Goal: Task Accomplishment & Management: Use online tool/utility

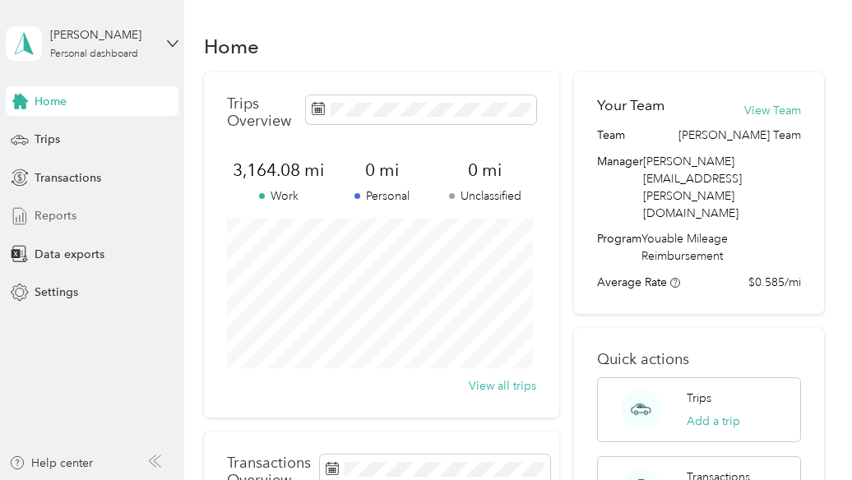
click at [85, 212] on div "Reports" at bounding box center [92, 216] width 173 height 30
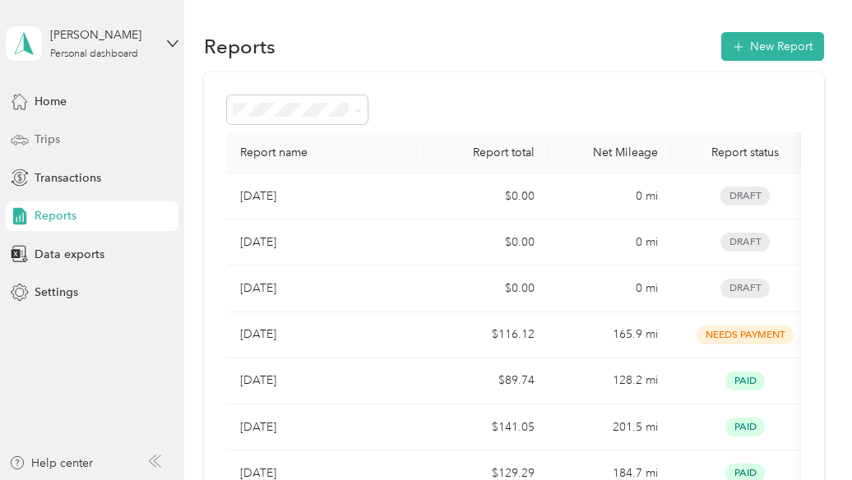
click at [70, 141] on div "Trips" at bounding box center [92, 140] width 173 height 30
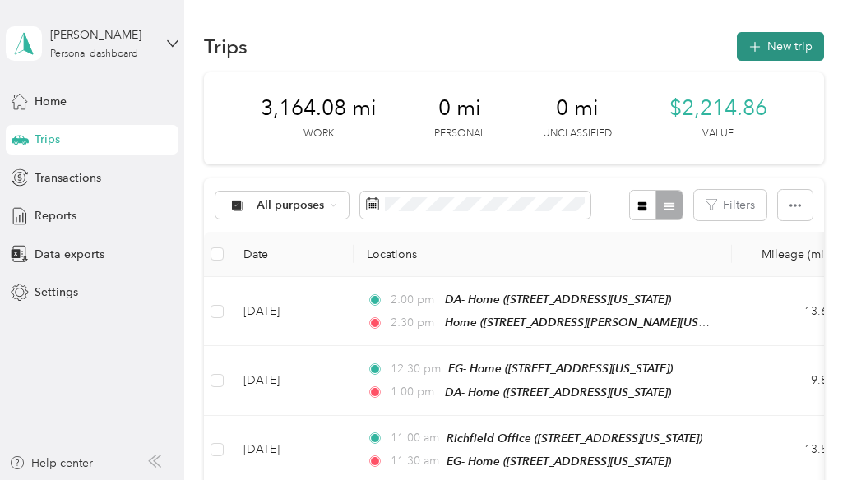
click at [763, 41] on button "New trip" at bounding box center [780, 46] width 87 height 29
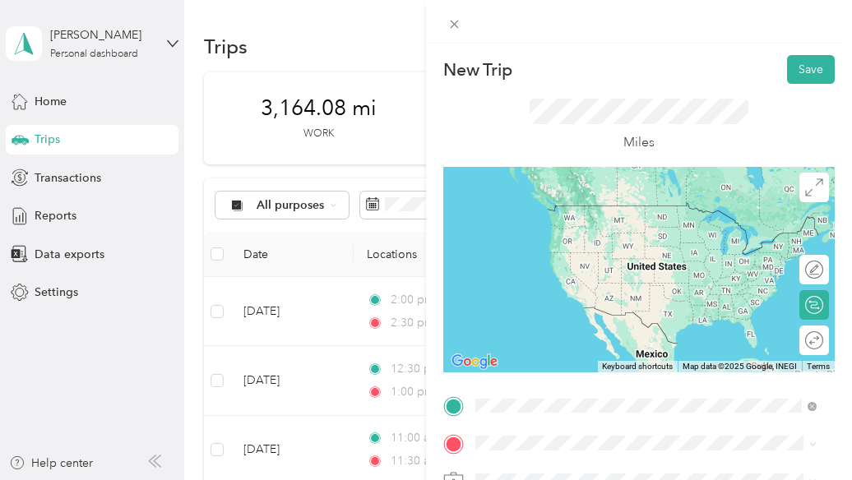
click at [531, 238] on div "Home [STREET_ADDRESS][PERSON_NAME][US_STATE]" at bounding box center [634, 221] width 256 height 35
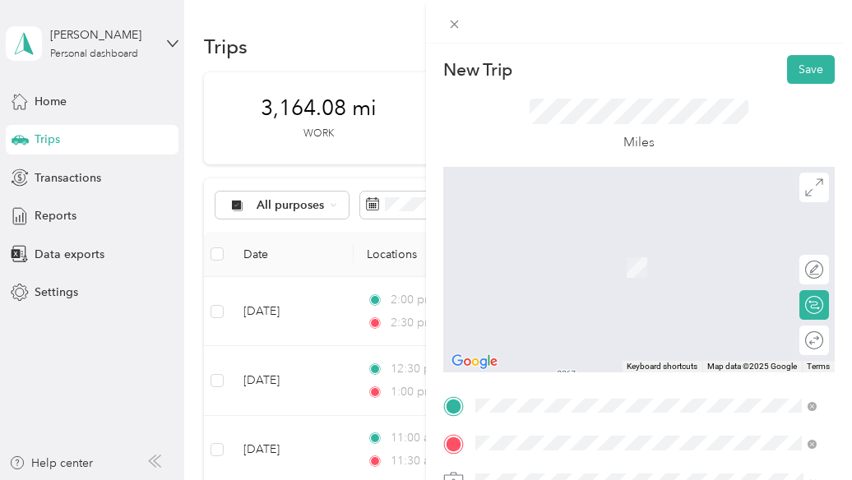
click at [534, 275] on span "[STREET_ADDRESS][US_STATE]" at bounding box center [588, 268] width 164 height 14
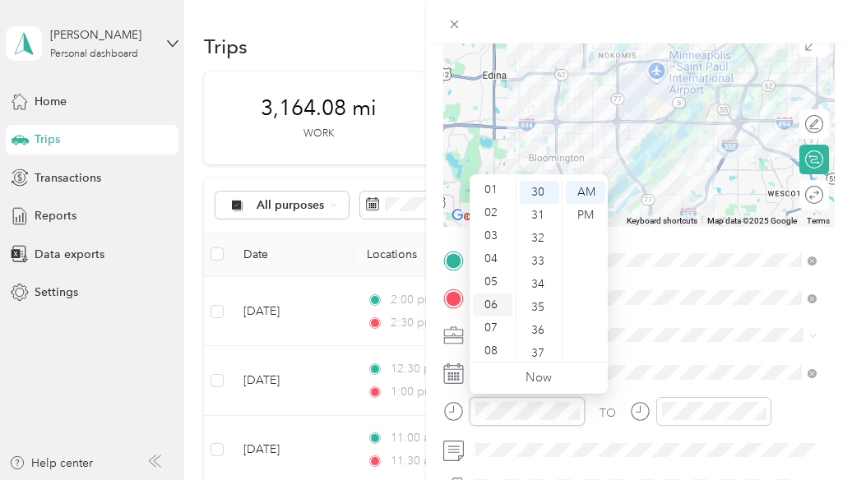
scroll to position [24, 0]
click at [493, 354] on div "08" at bounding box center [492, 352] width 39 height 23
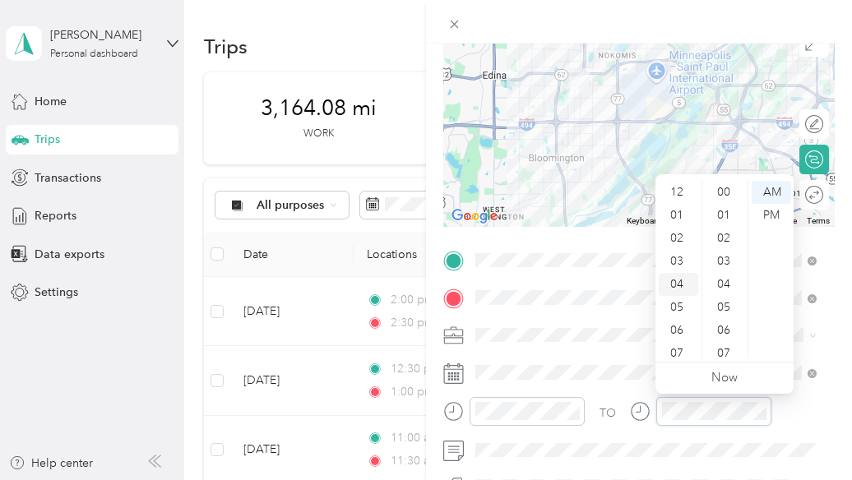
scroll to position [99, 0]
click at [678, 282] on div "08" at bounding box center [678, 277] width 39 height 23
click at [722, 286] on div "45" at bounding box center [724, 281] width 39 height 23
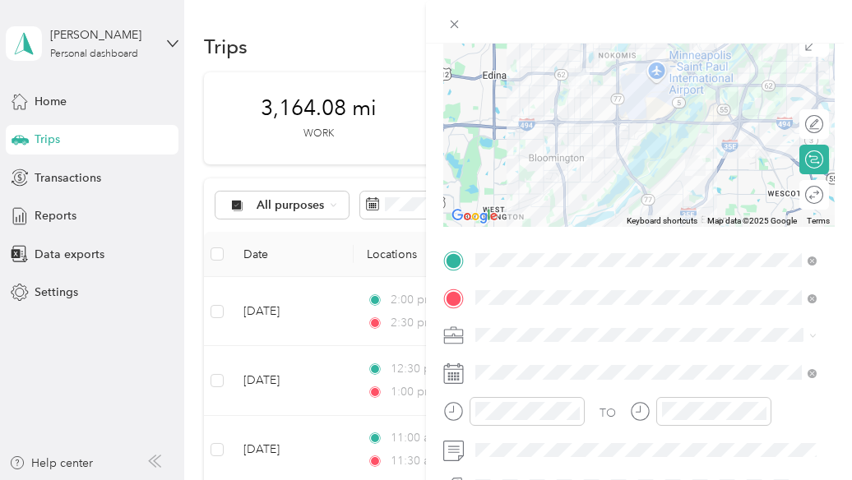
click at [432, 389] on form "New Trip Save This trip cannot be edited because it is either under review, app…" at bounding box center [639, 277] width 426 height 735
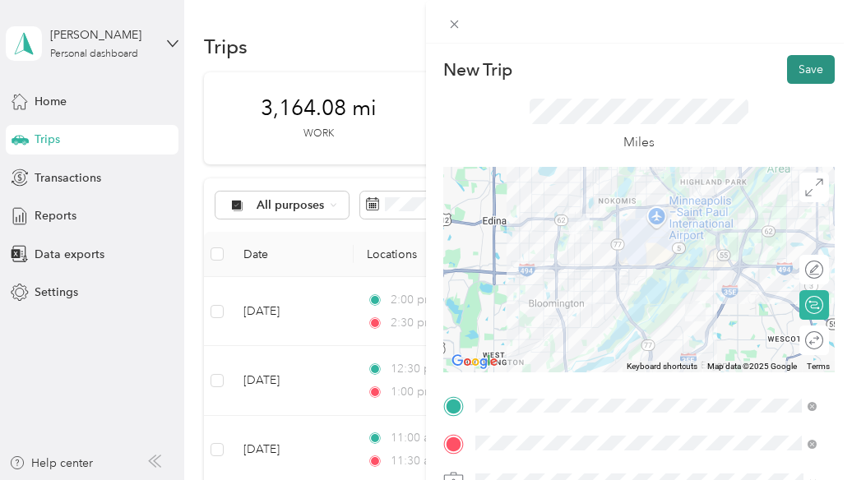
click at [788, 62] on button "Save" at bounding box center [811, 69] width 48 height 29
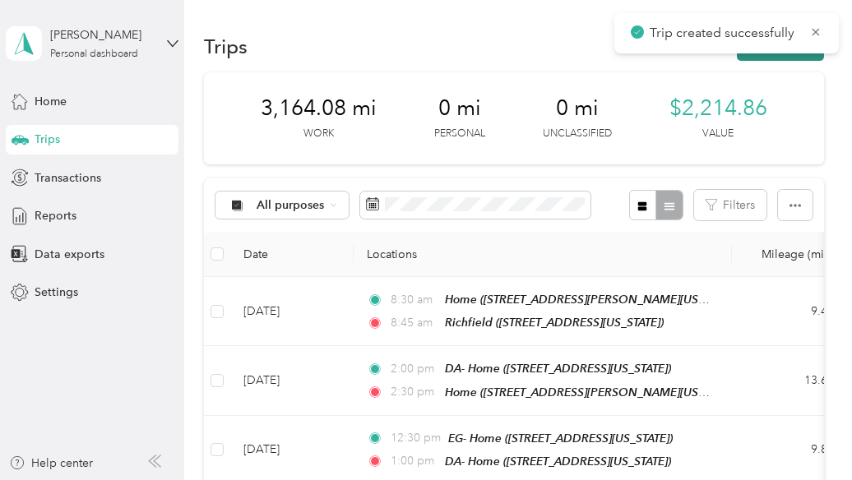
click at [792, 55] on button "New trip" at bounding box center [780, 46] width 87 height 29
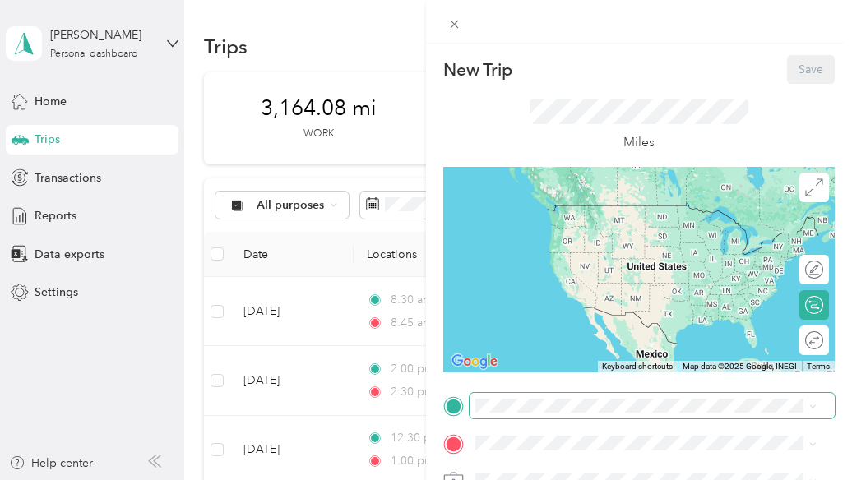
click at [504, 415] on span at bounding box center [651, 406] width 365 height 26
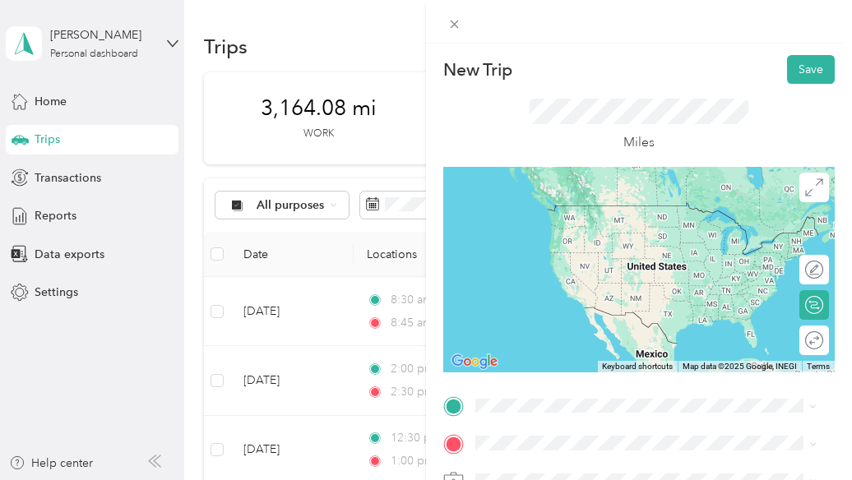
click at [526, 261] on ol "From your Favorite places [GEOGRAPHIC_DATA] [STREET_ADDRESS][US_STATE] TEAM Ric…" at bounding box center [645, 271] width 353 height 230
click at [521, 259] on div "Home [STREET_ADDRESS][PERSON_NAME][US_STATE]" at bounding box center [634, 259] width 256 height 35
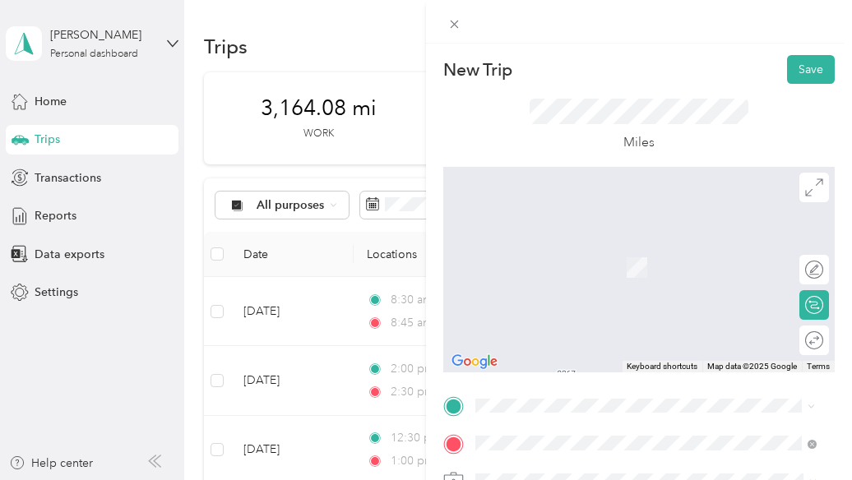
click at [559, 257] on ol "From your Favorite places [GEOGRAPHIC_DATA] [STREET_ADDRESS][US_STATE] TEAM Ric…" at bounding box center [645, 276] width 353 height 230
click at [589, 274] on strong "Richfield Office" at bounding box center [605, 266] width 85 height 15
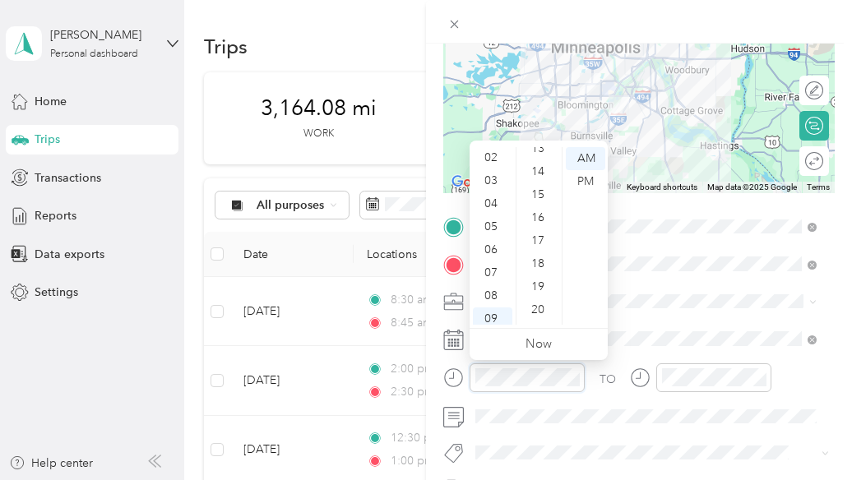
scroll to position [308, 0]
click at [537, 201] on div "15" at bounding box center [539, 195] width 39 height 23
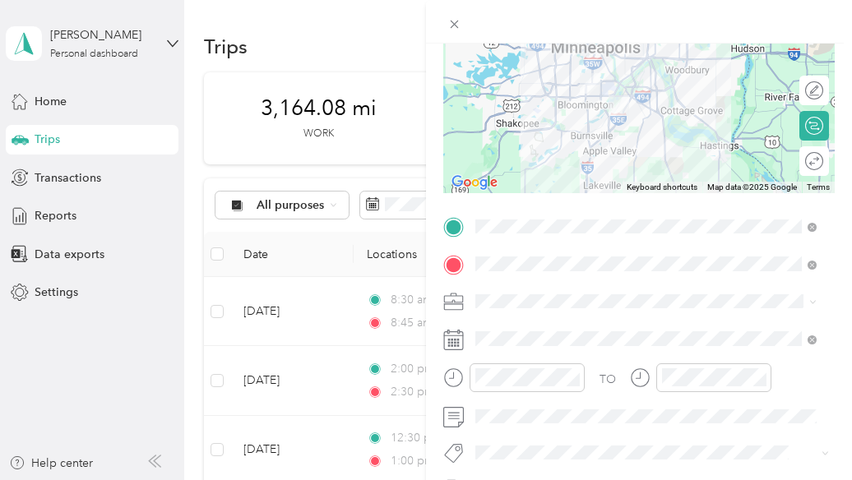
click at [434, 375] on form "New Trip Save This trip cannot be edited because it is either under review, app…" at bounding box center [639, 243] width 426 height 735
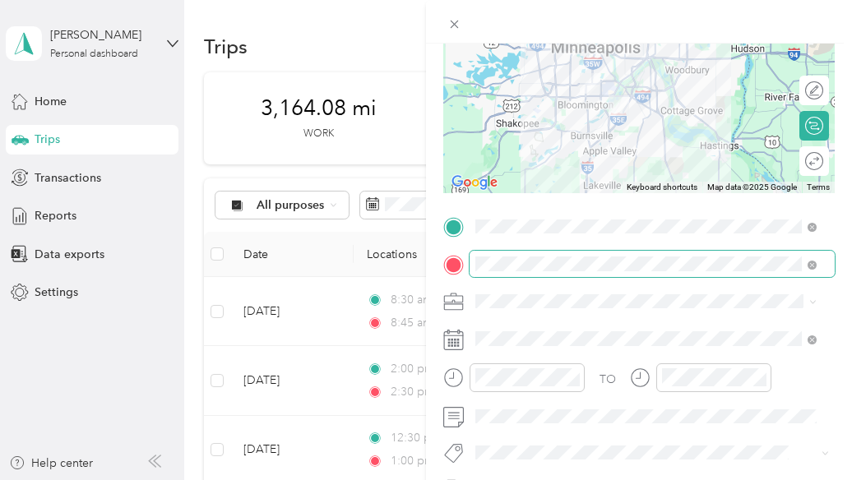
scroll to position [0, 0]
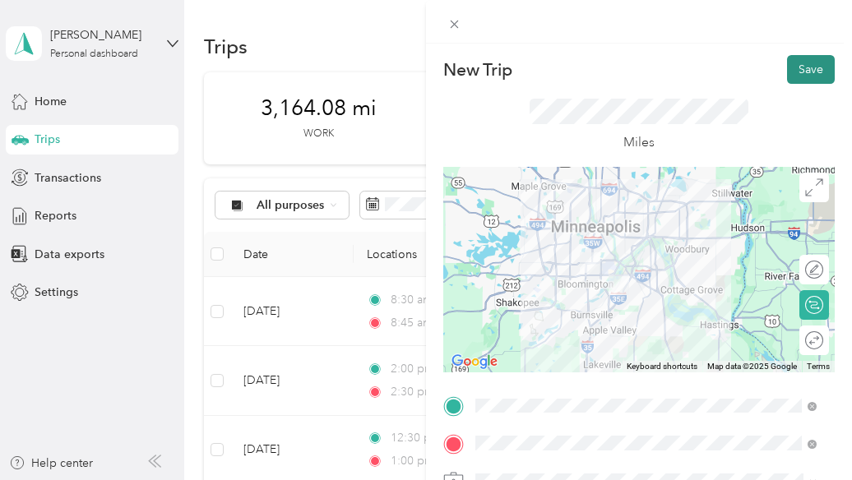
click at [787, 75] on button "Save" at bounding box center [811, 69] width 48 height 29
